Goal: Transaction & Acquisition: Subscribe to service/newsletter

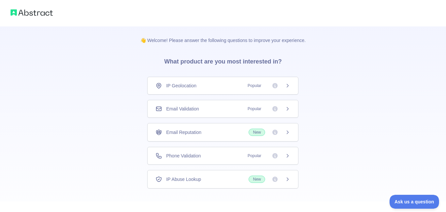
scroll to position [31, 0]
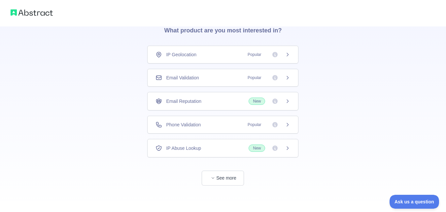
click at [203, 80] on div "Email Validation Popular" at bounding box center [223, 77] width 135 height 7
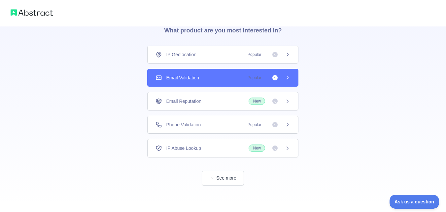
click at [203, 80] on div "Email Validation Popular" at bounding box center [223, 77] width 135 height 7
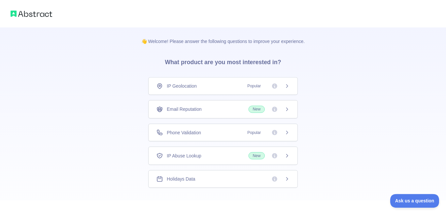
scroll to position [31, 0]
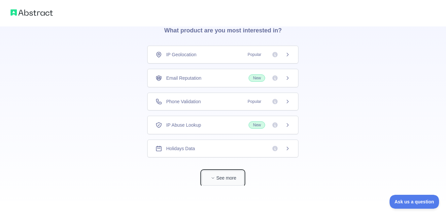
click at [223, 175] on button "See more" at bounding box center [223, 177] width 42 height 15
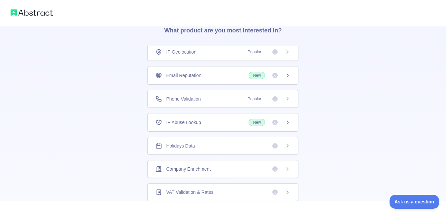
scroll to position [0, 0]
